Goal: Book appointment/travel/reservation

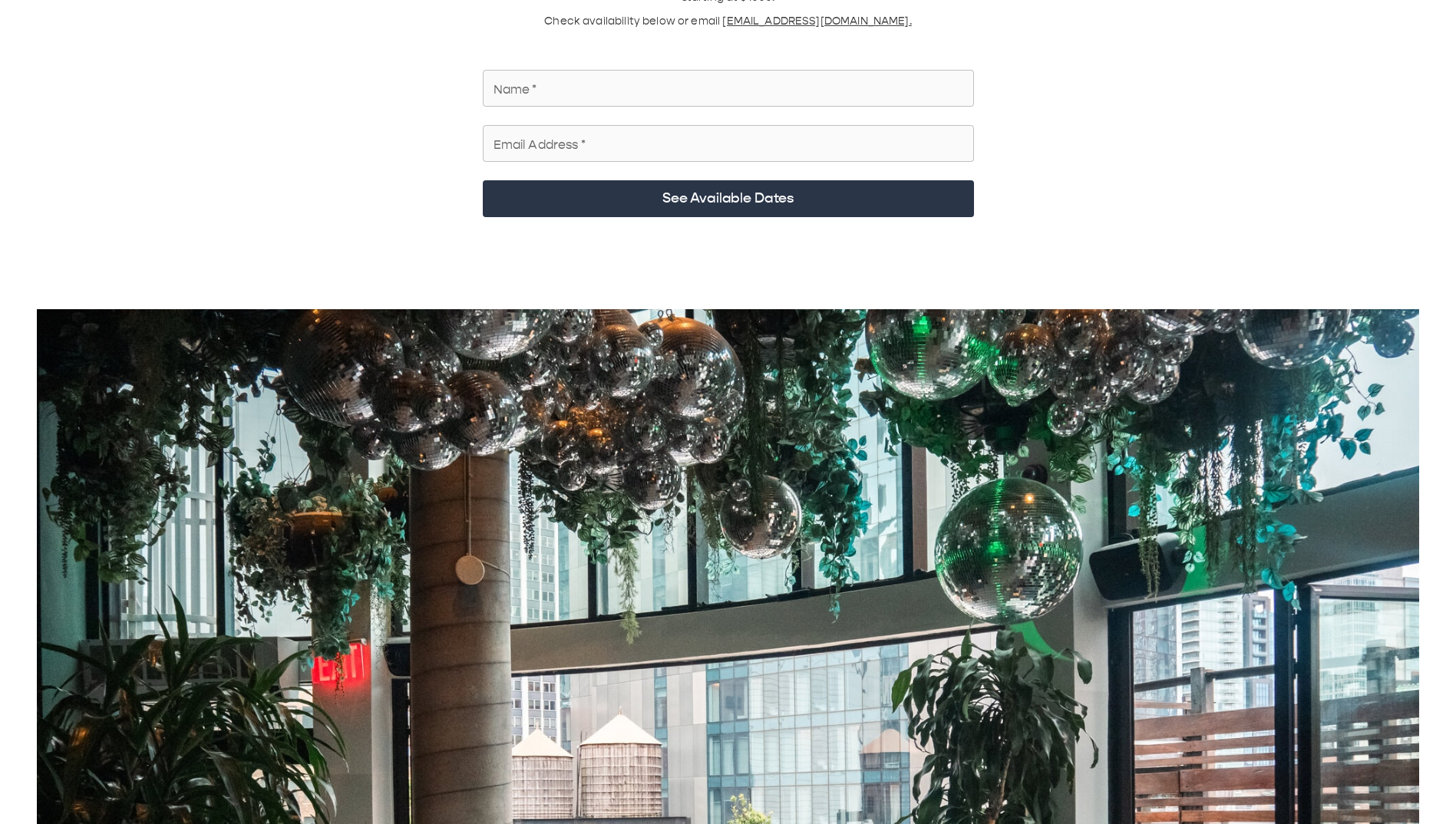
scroll to position [153, 0]
click at [609, 76] on input "Name   *" at bounding box center [728, 86] width 491 height 43
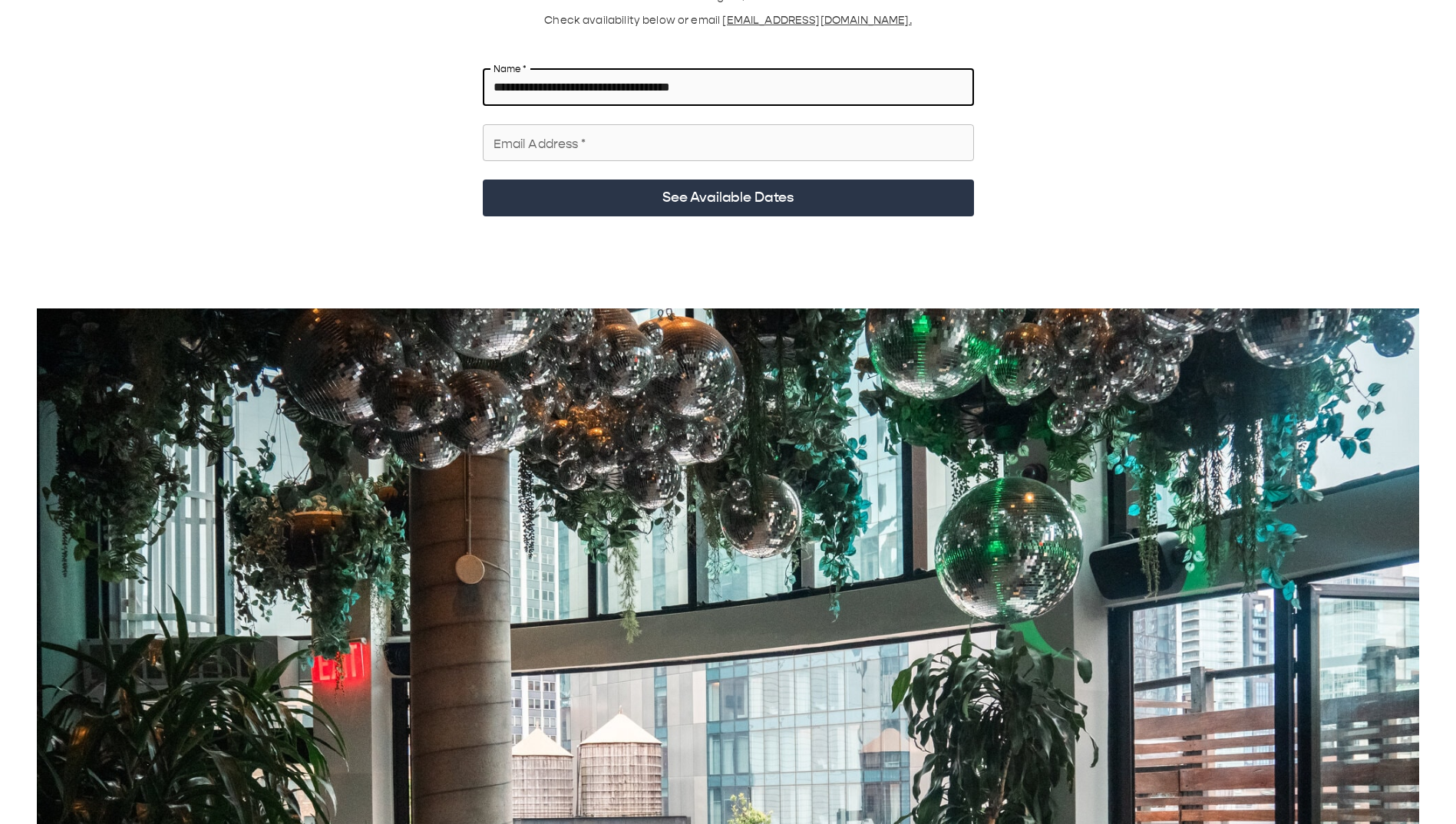
click at [587, 73] on input "**********" at bounding box center [728, 86] width 491 height 43
click at [588, 72] on input "**********" at bounding box center [728, 86] width 491 height 43
type input "**********"
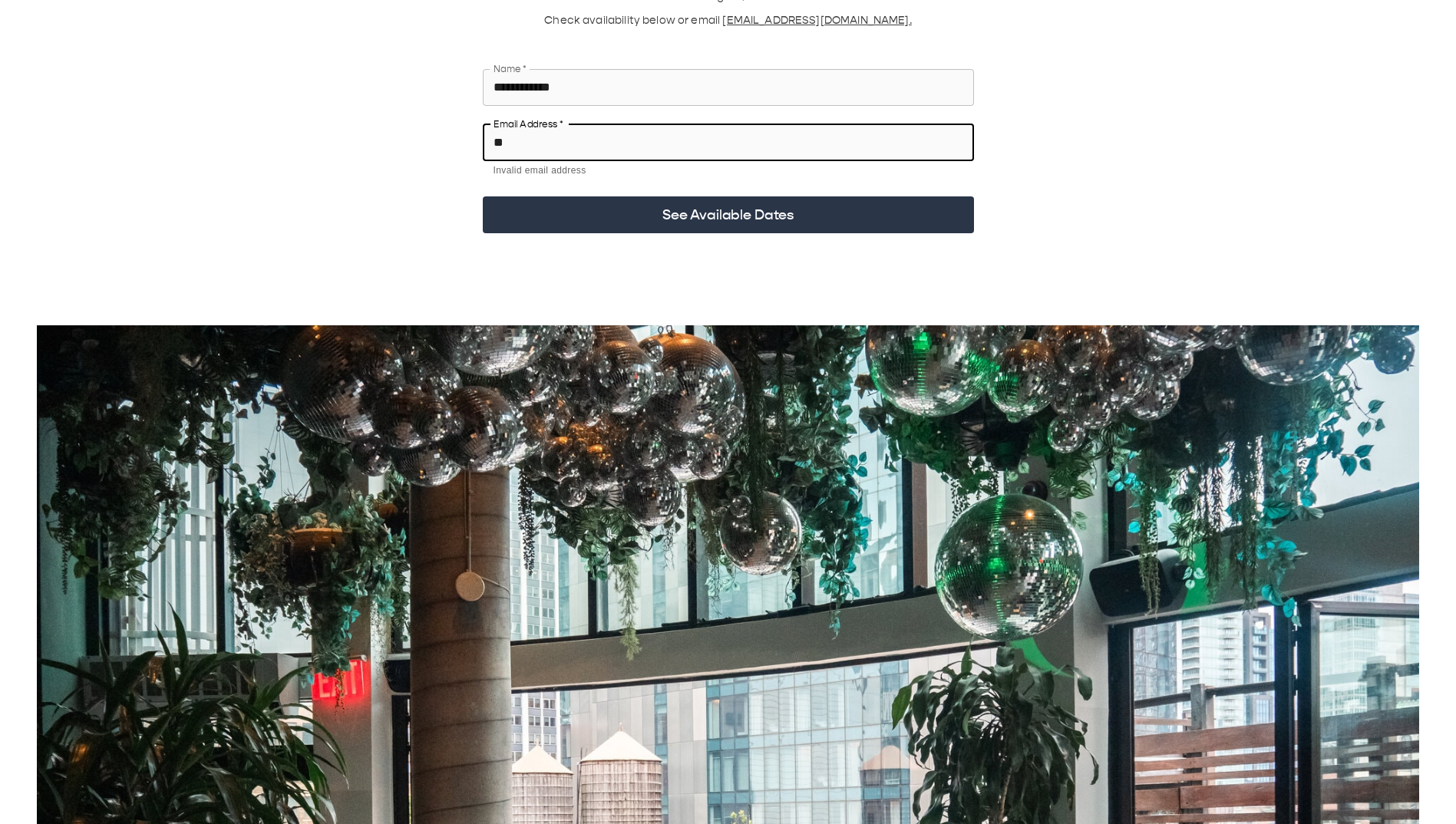
type input "**********"
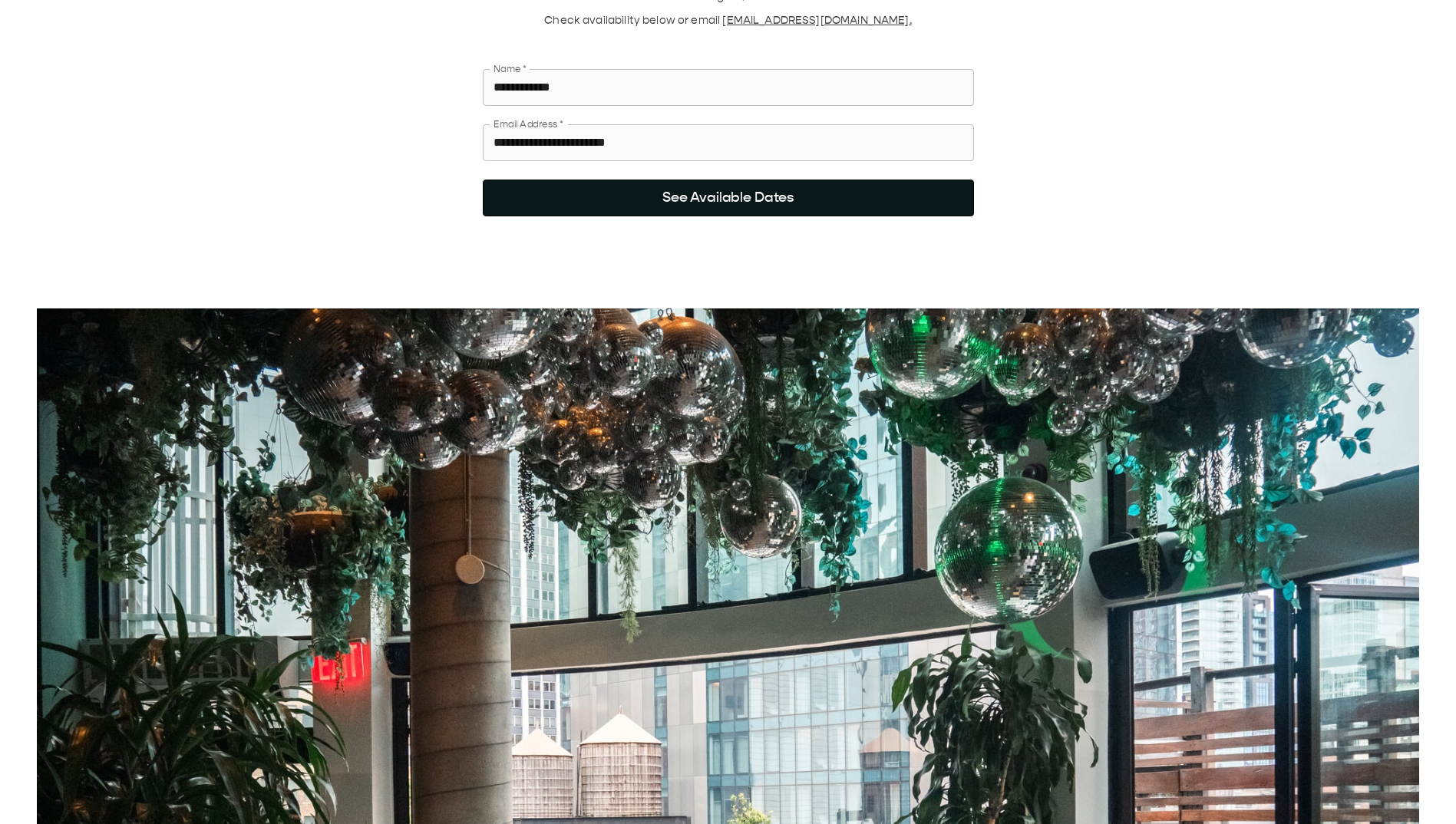
click at [650, 114] on button "See Available Dates" at bounding box center [728, 198] width 491 height 37
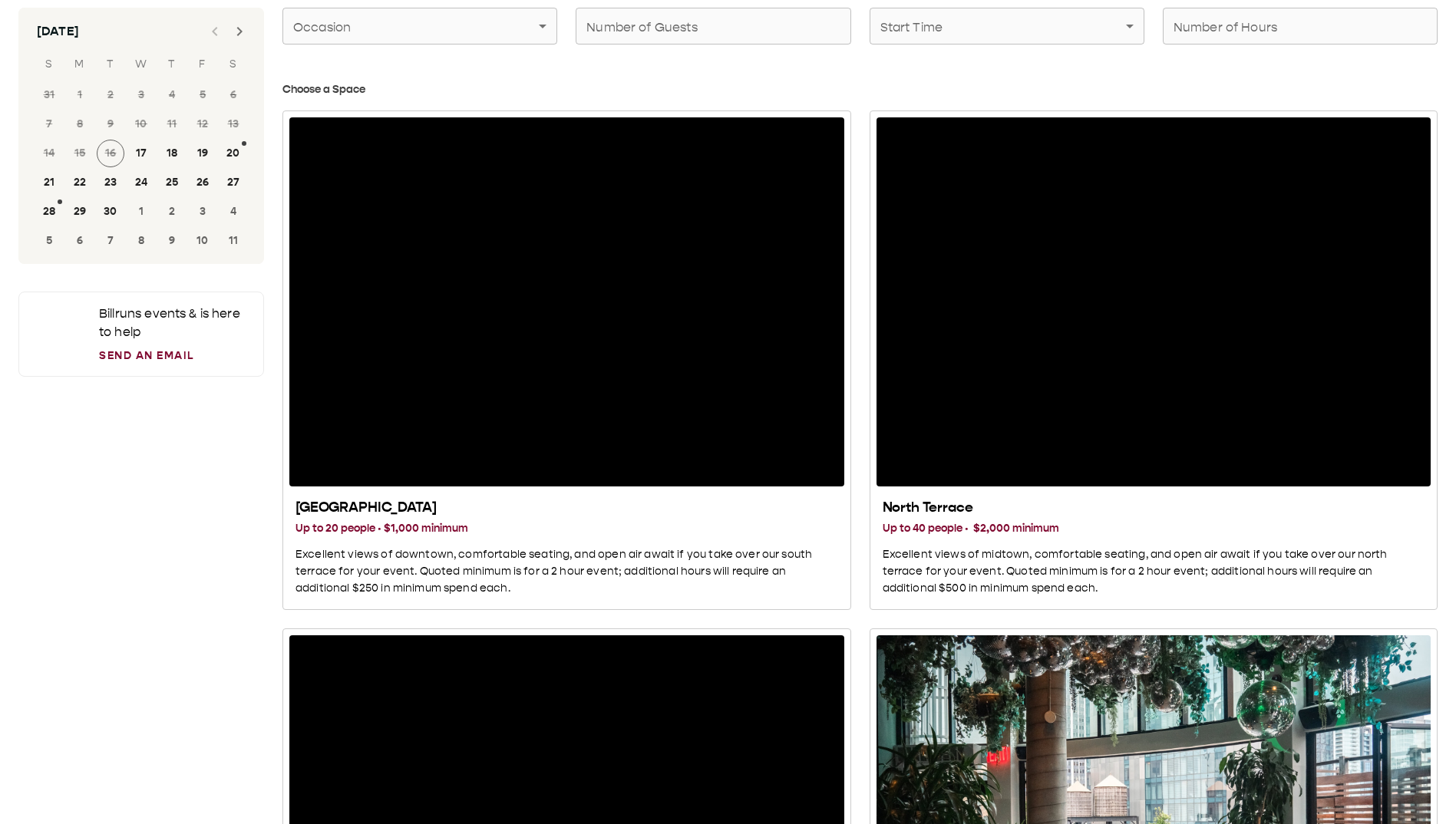
scroll to position [0, 0]
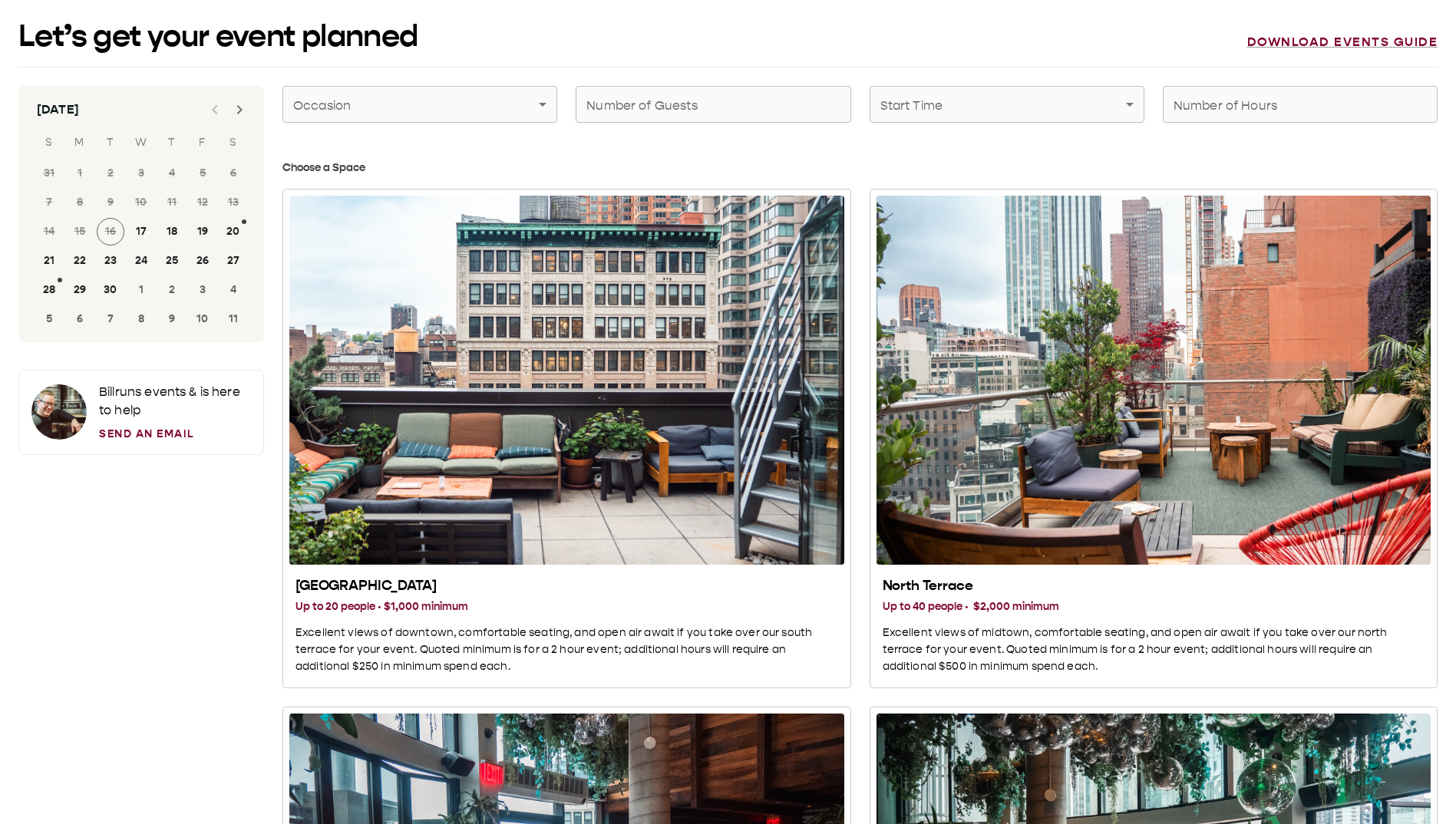
click at [244, 114] on icon "Next month" at bounding box center [240, 109] width 19 height 19
click at [141, 114] on button "22" at bounding box center [141, 261] width 28 height 28
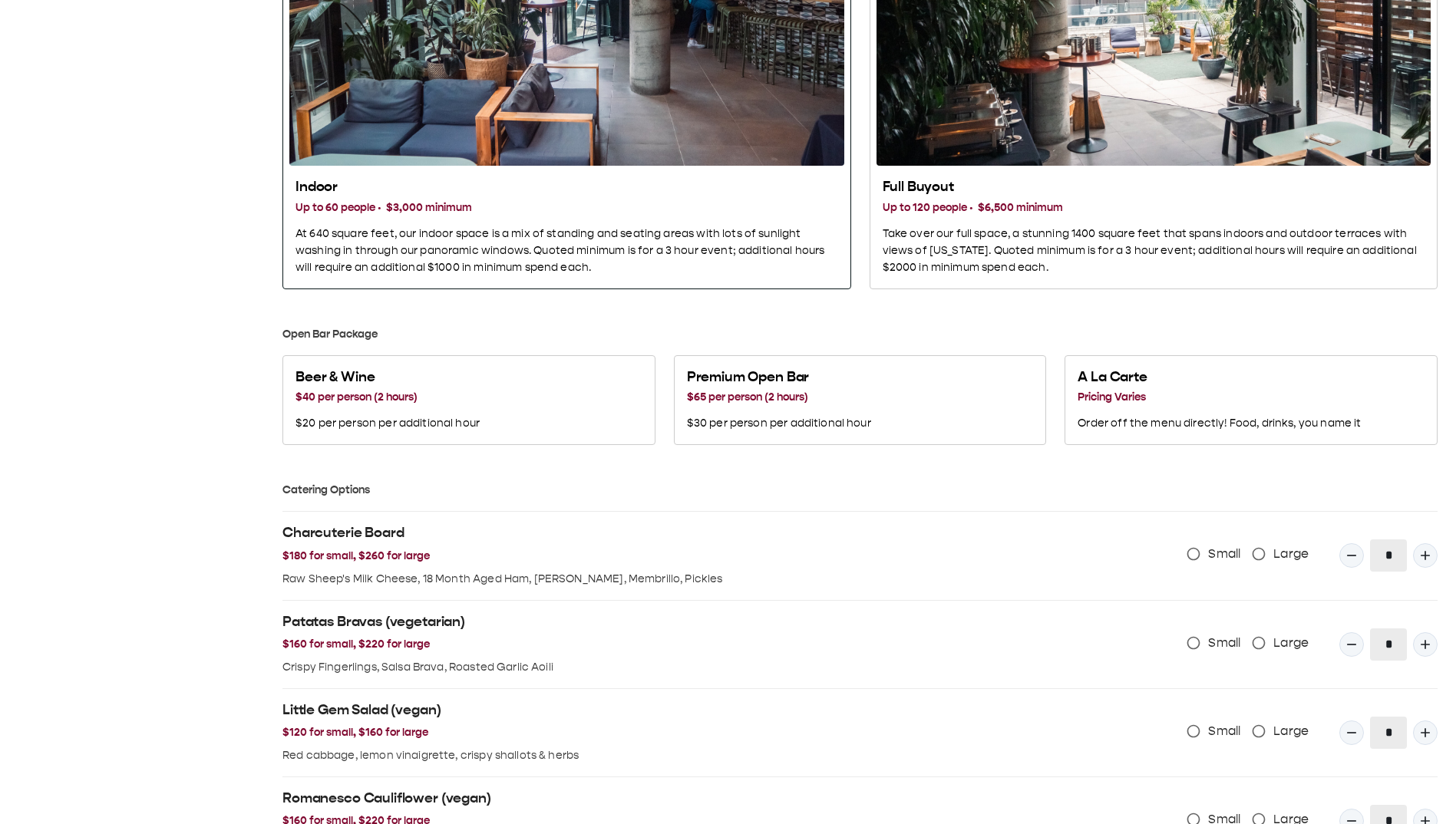
scroll to position [920, 0]
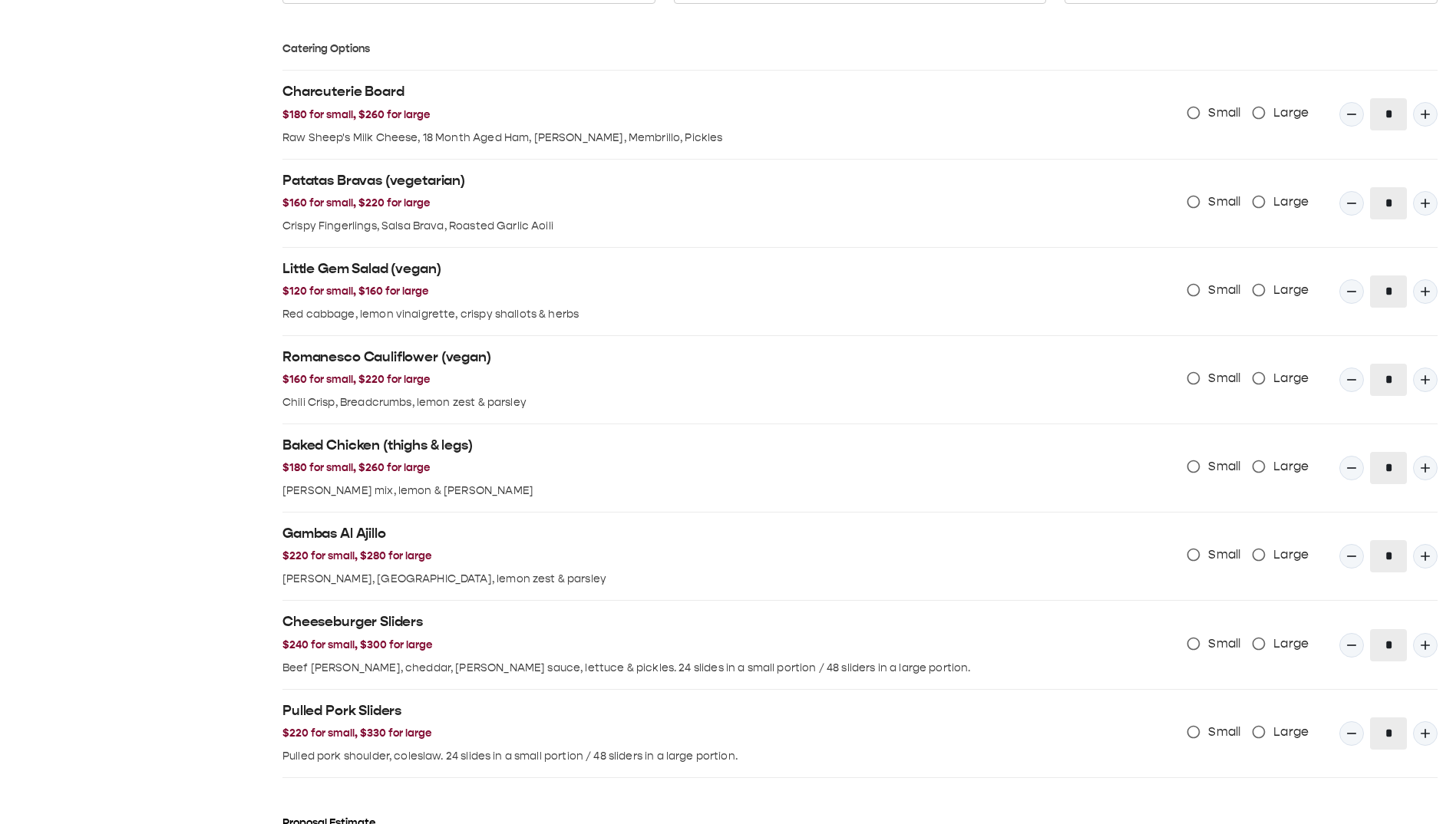
scroll to position [1394, 0]
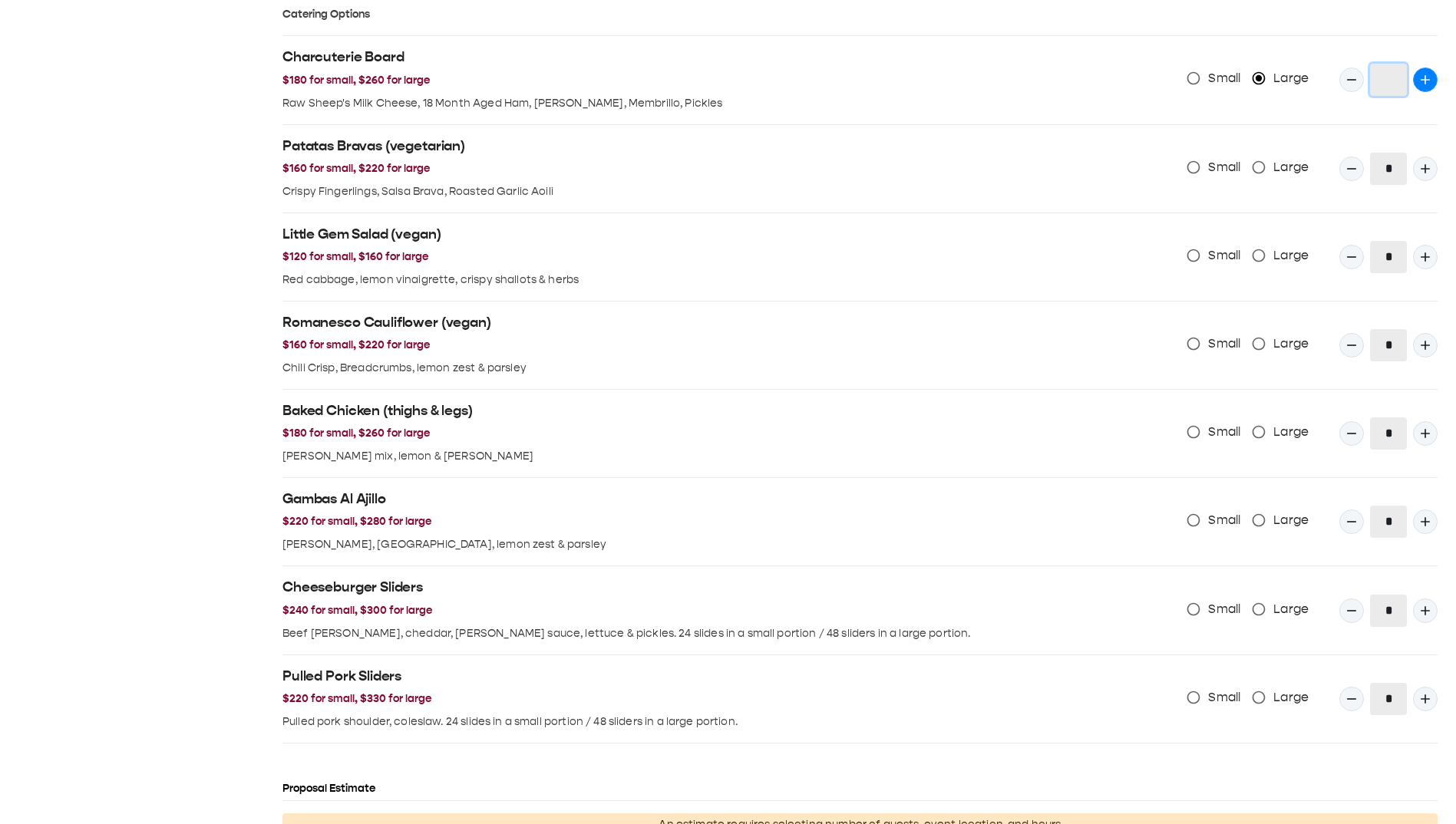
click at [1215, 81] on icon "Quantity Input" at bounding box center [1424, 80] width 9 height 9
type input "*"
click at [1215, 114] on span "Large" at bounding box center [1291, 167] width 36 height 19
click at [1215, 114] on icon "Quantity Input" at bounding box center [1424, 168] width 15 height 15
type input "*"
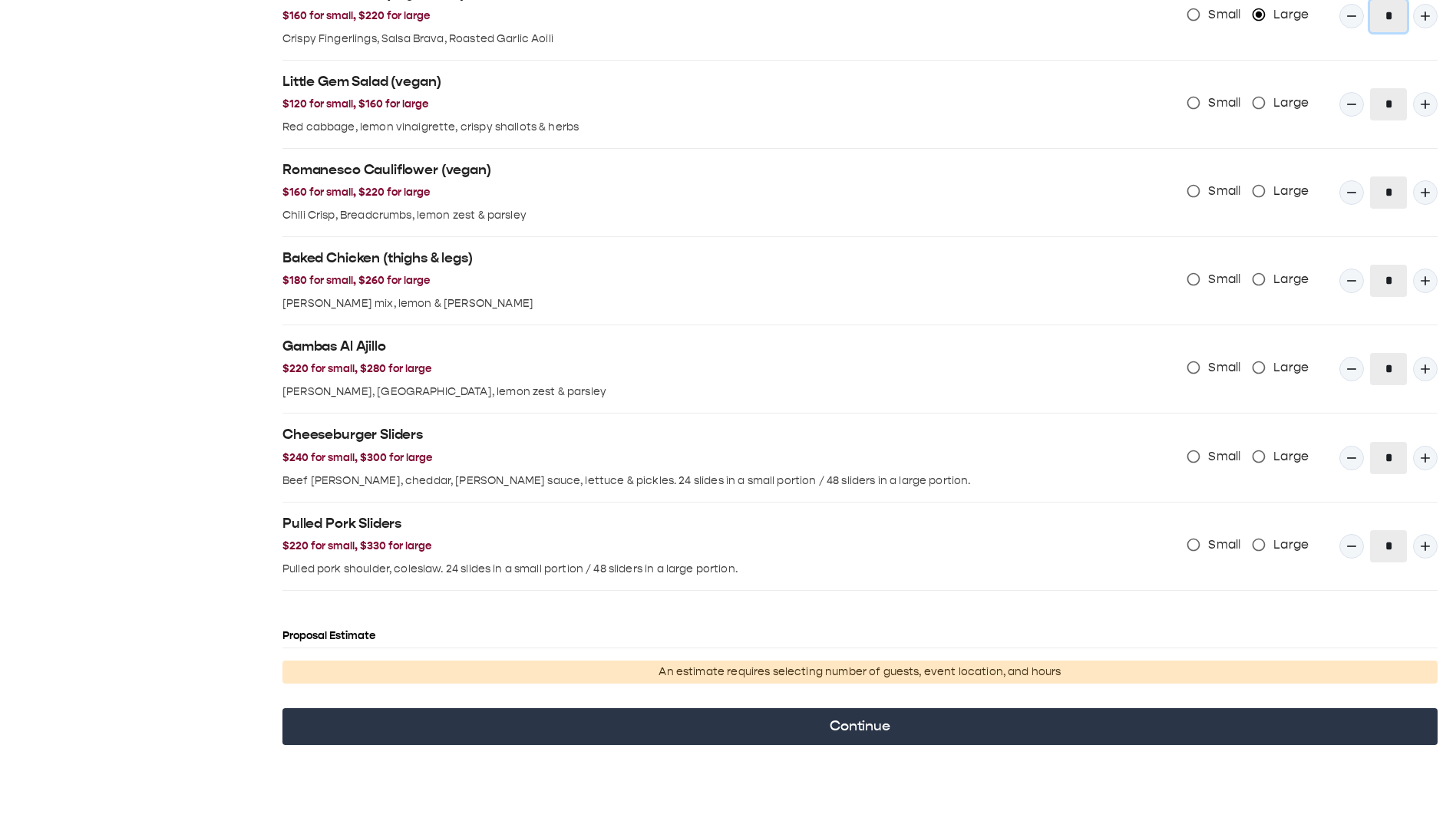
scroll to position [1548, 0]
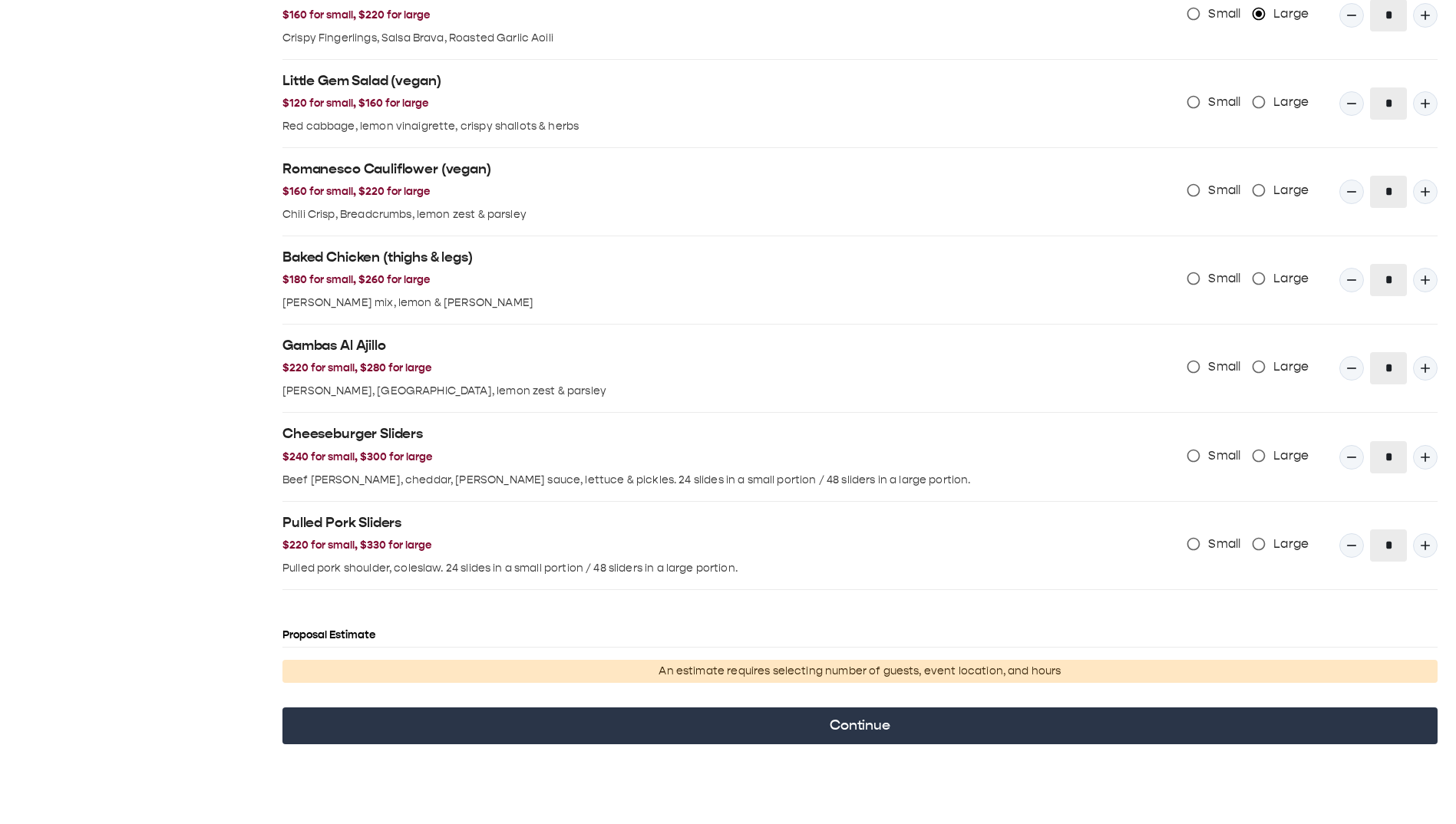
click at [1215, 114] on span "Large" at bounding box center [1291, 278] width 36 height 19
click at [1215, 114] on button "Quantity Input" at bounding box center [1424, 279] width 25 height 25
type input "*"
click at [1215, 114] on span "Large" at bounding box center [1291, 455] width 36 height 19
click at [1215, 114] on icon "Quantity Input" at bounding box center [1424, 456] width 15 height 15
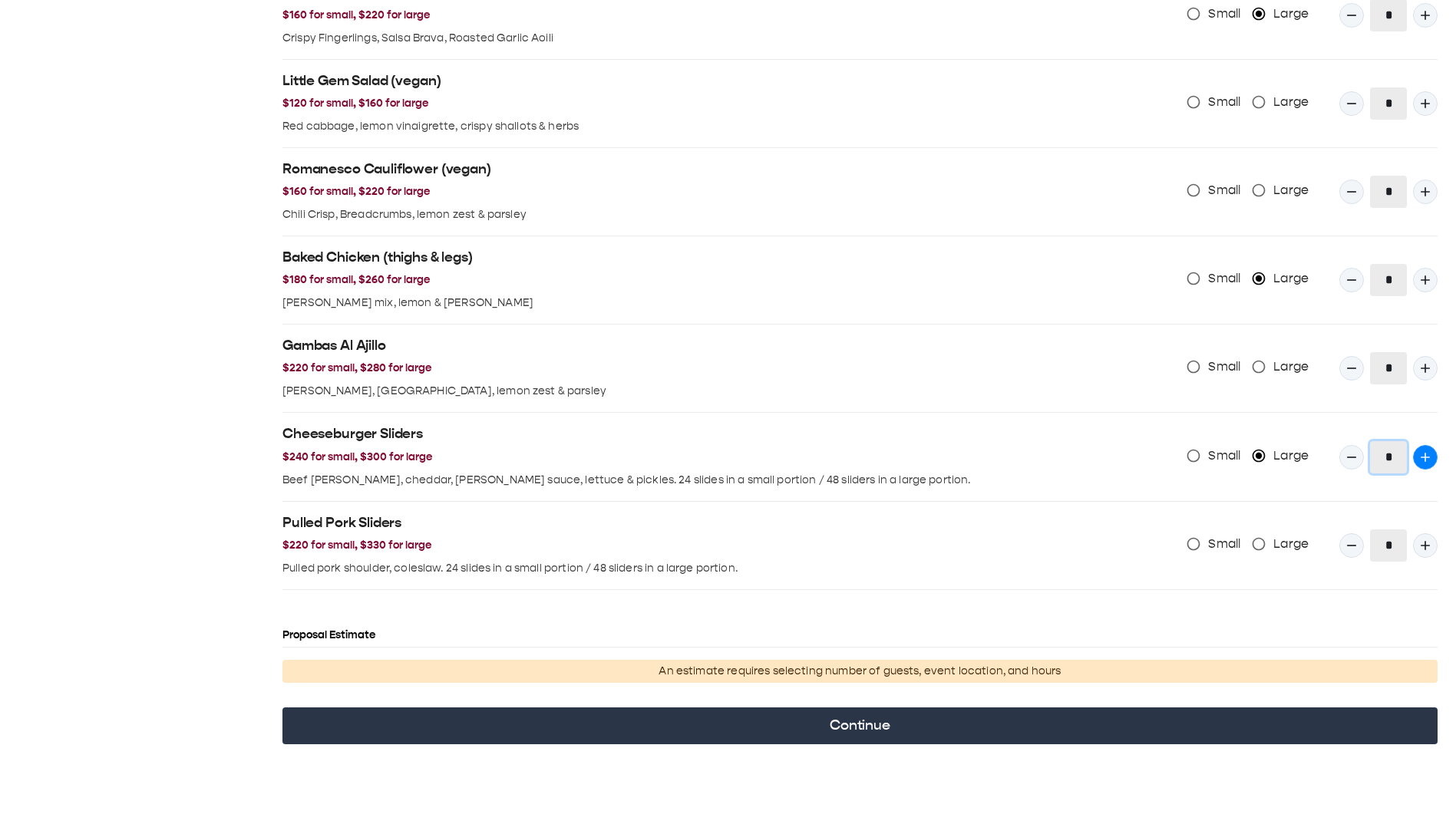
click at [1215, 114] on icon "Quantity Input" at bounding box center [1424, 456] width 15 height 15
type input "*"
click at [1215, 114] on div "Small Large" at bounding box center [1253, 544] width 133 height 29
click at [1215, 114] on span "Large" at bounding box center [1291, 544] width 36 height 19
click at [1215, 114] on div "Small Large *" at bounding box center [1242, 539] width 389 height 45
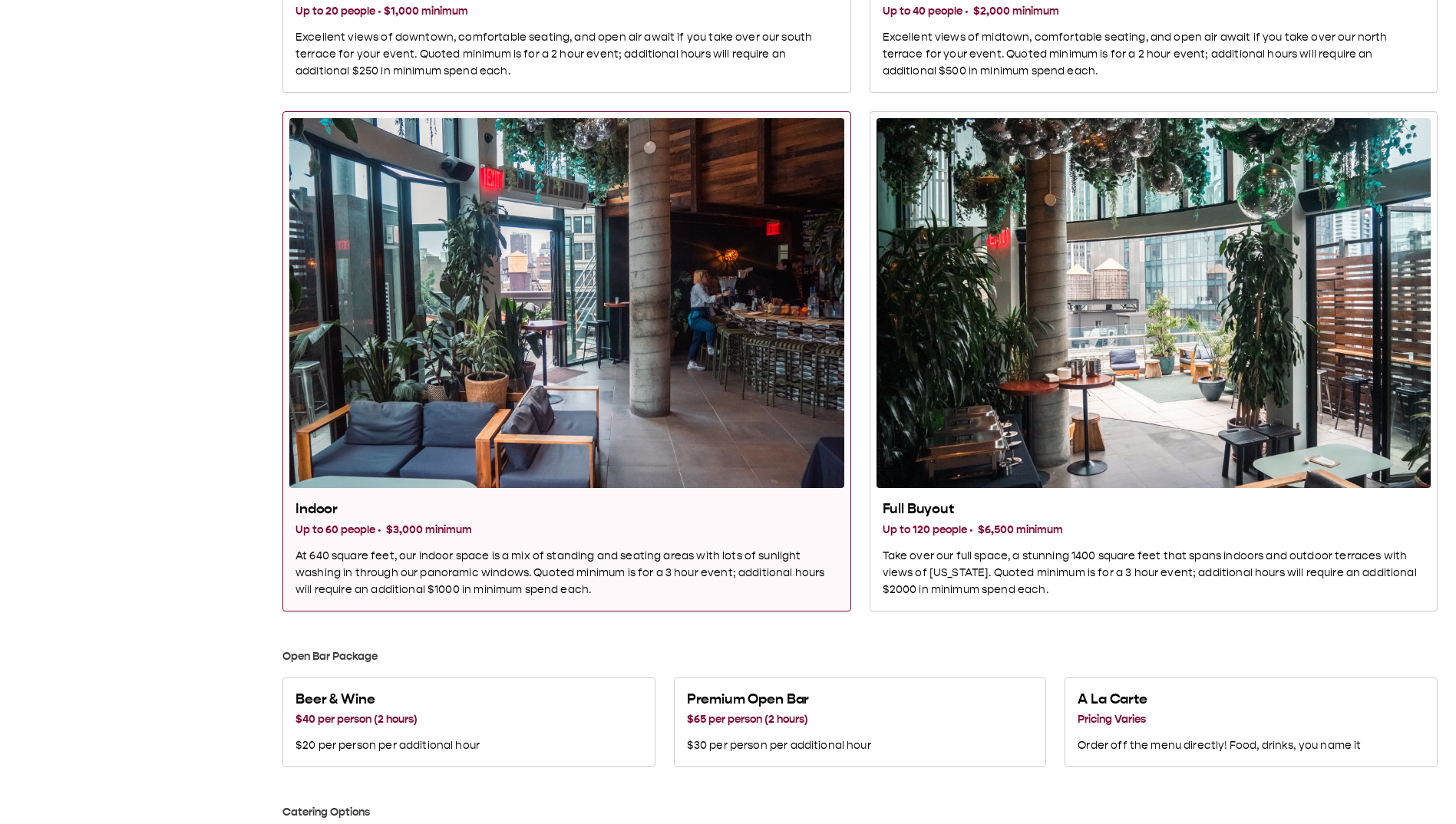
scroll to position [998, 0]
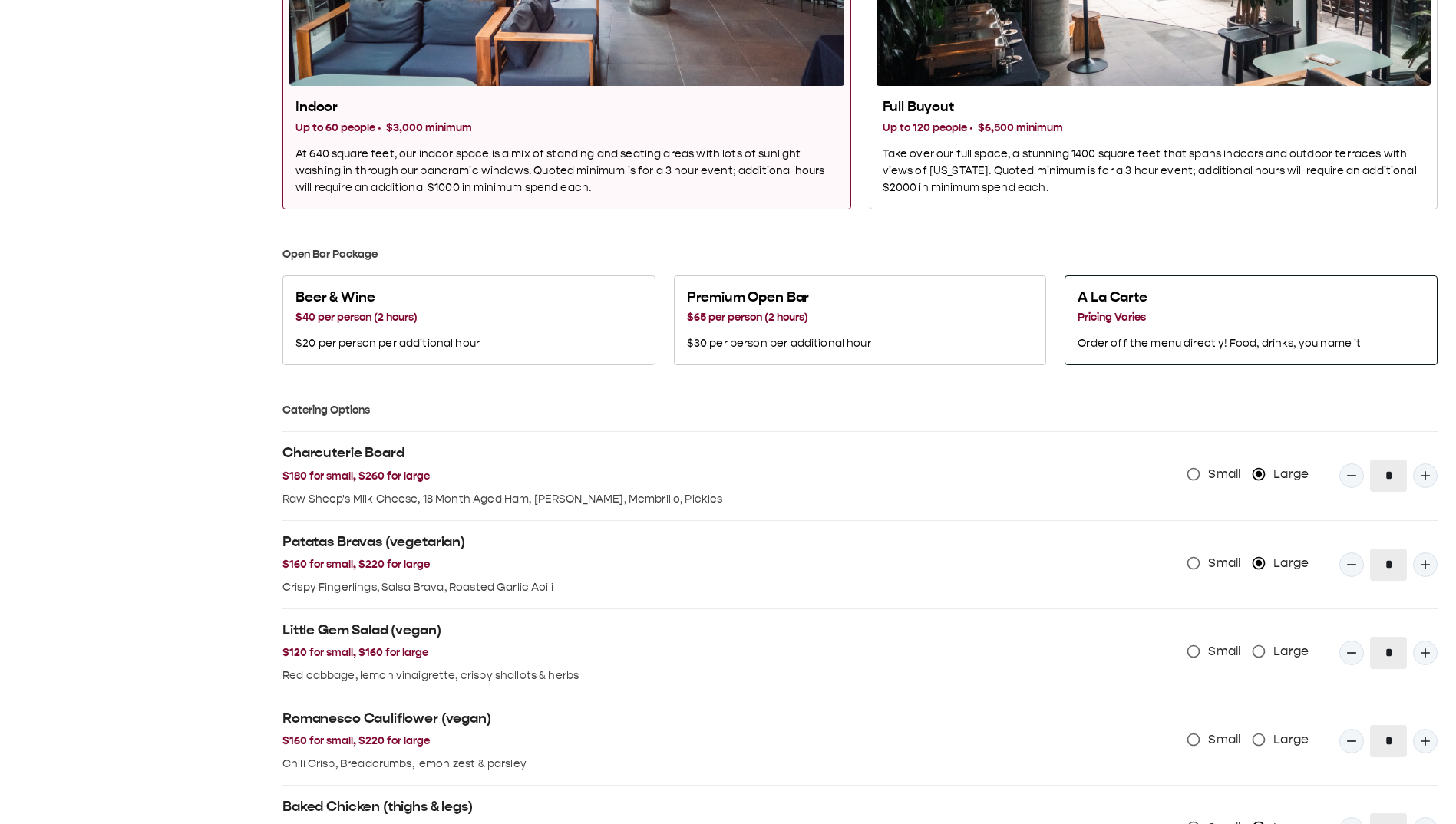
click at [1150, 114] on p "Order off the menu directly! Food, drinks, you name it" at bounding box center [1218, 343] width 283 height 17
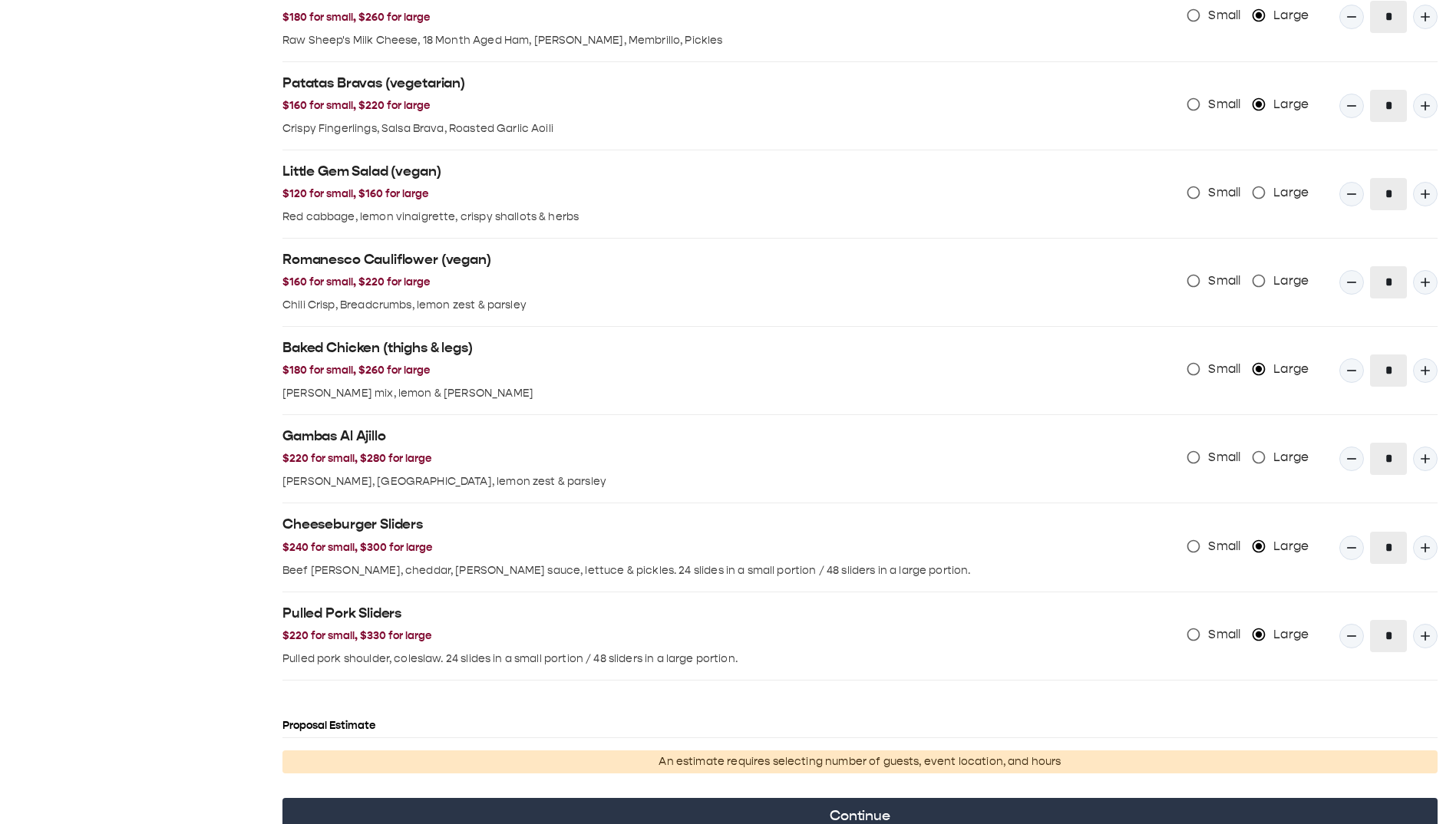
scroll to position [1458, 0]
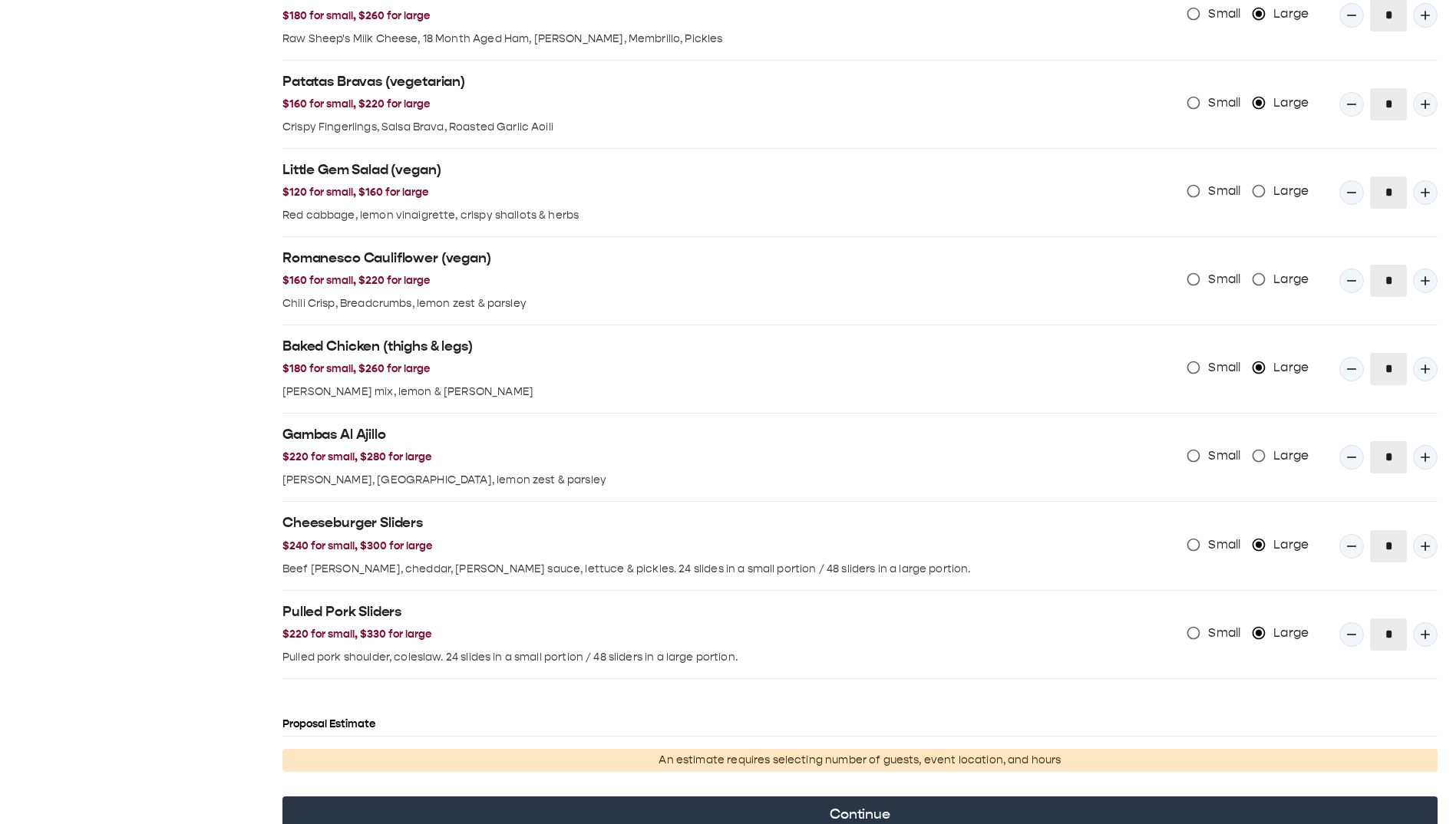
click at [1215, 114] on span "Large" at bounding box center [1291, 455] width 36 height 19
click at [1215, 114] on icon "Quantity Input" at bounding box center [1424, 456] width 15 height 15
type input "*"
click at [921, 114] on p "An estimate requires selecting number of guests, event location, and hours" at bounding box center [860, 760] width 1143 height 17
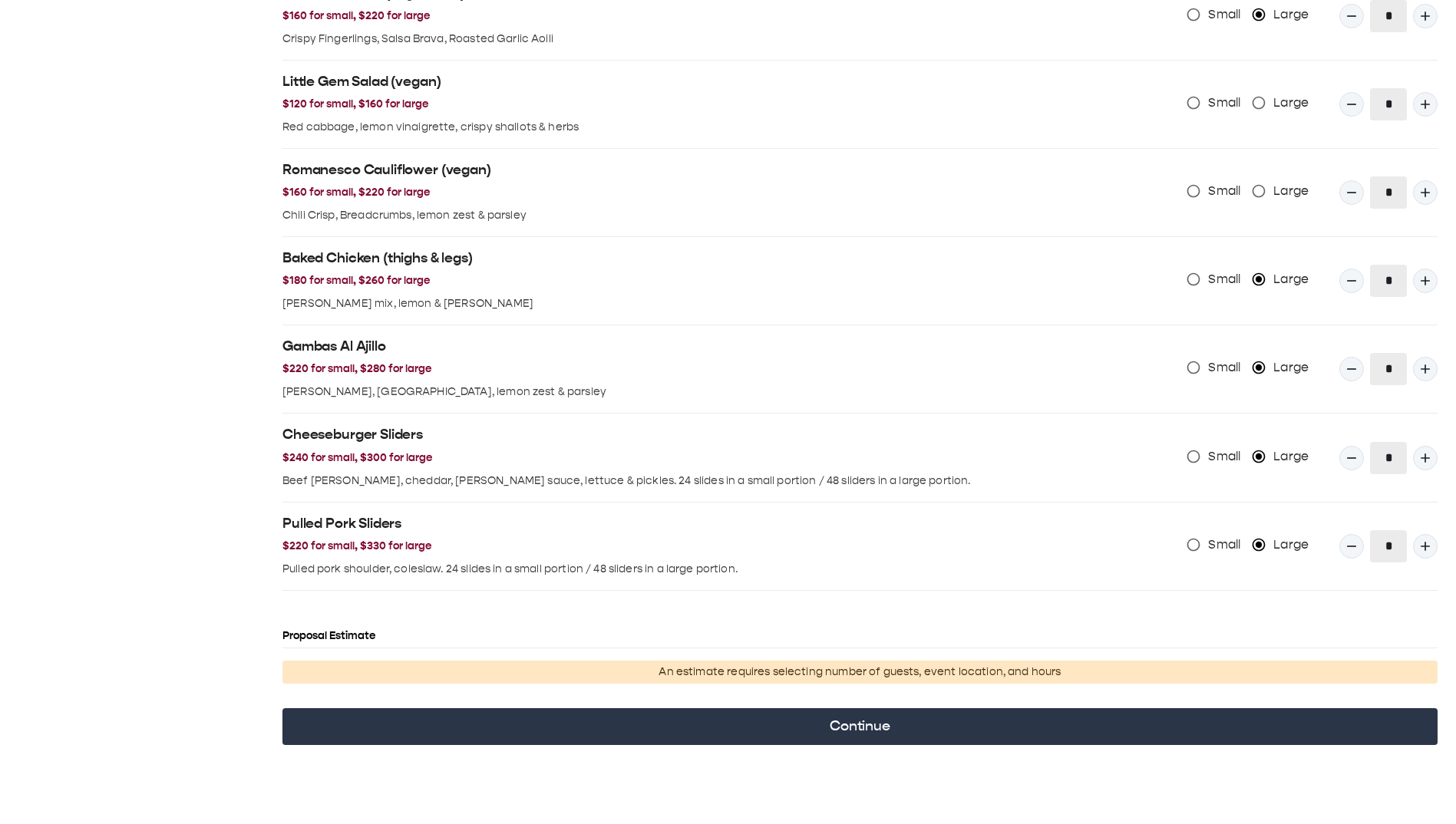
scroll to position [1548, 0]
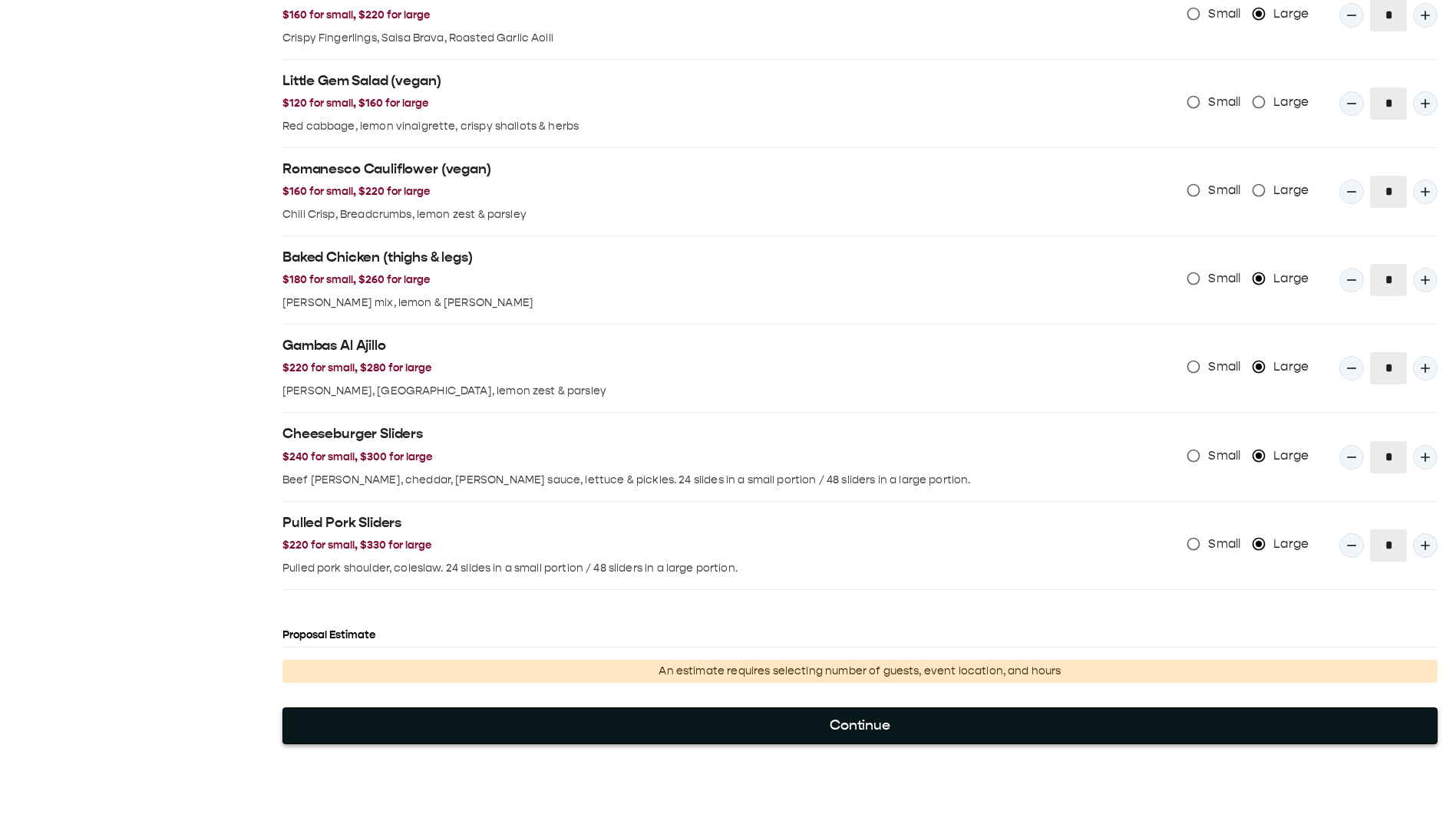
click at [803, 114] on button "Continue" at bounding box center [860, 726] width 1155 height 37
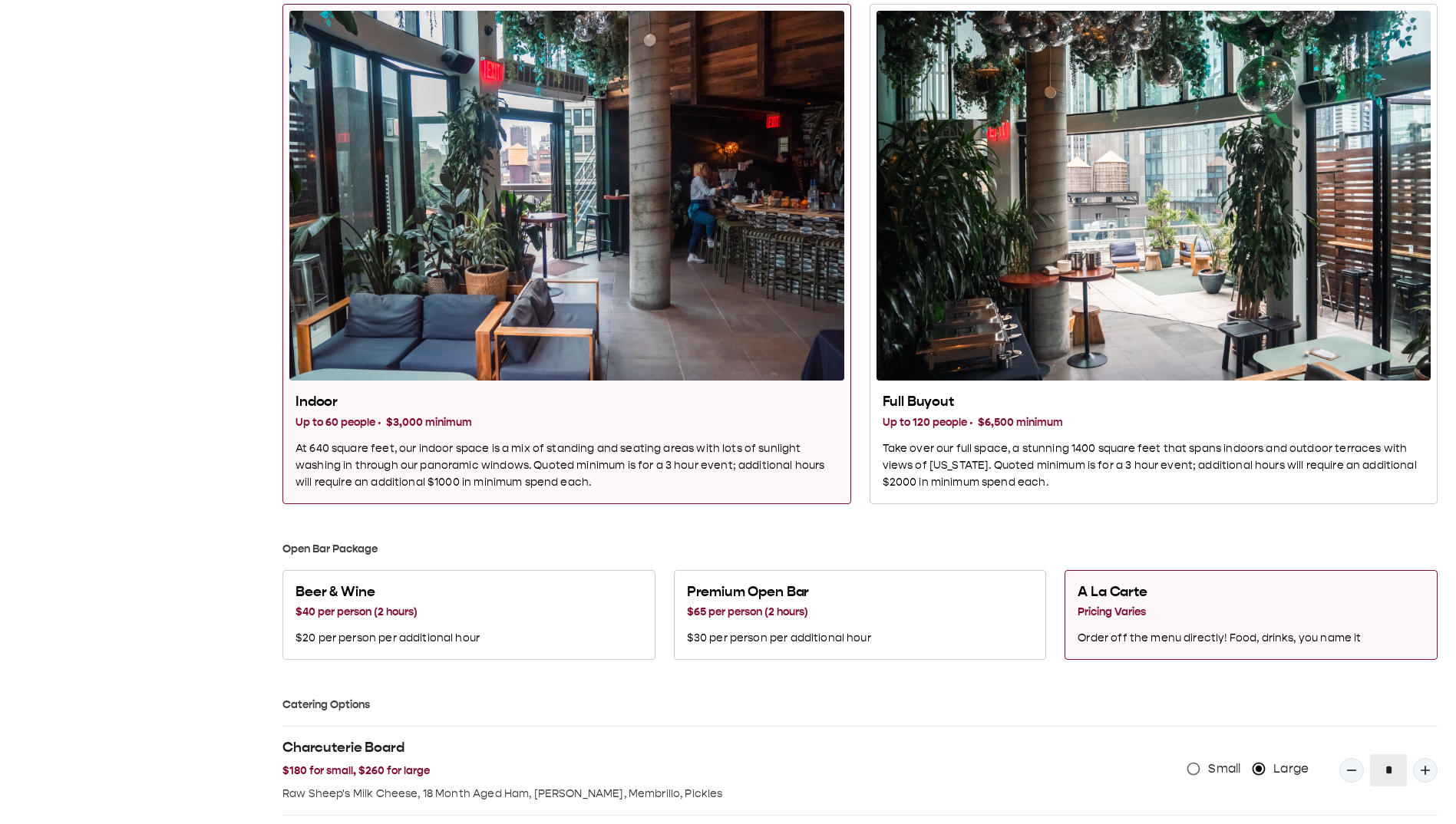
scroll to position [0, 0]
